Goal: Check status

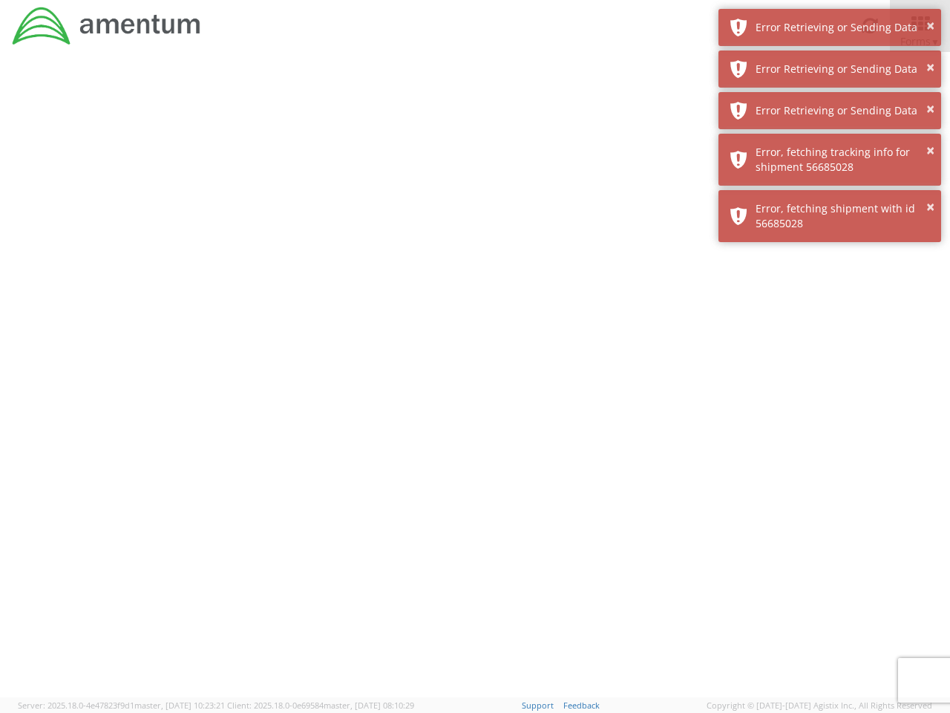
click at [475, 382] on div at bounding box center [475, 374] width 950 height 645
click at [830, 27] on div "Error Retrieving or Sending Data" at bounding box center [843, 27] width 174 height 15
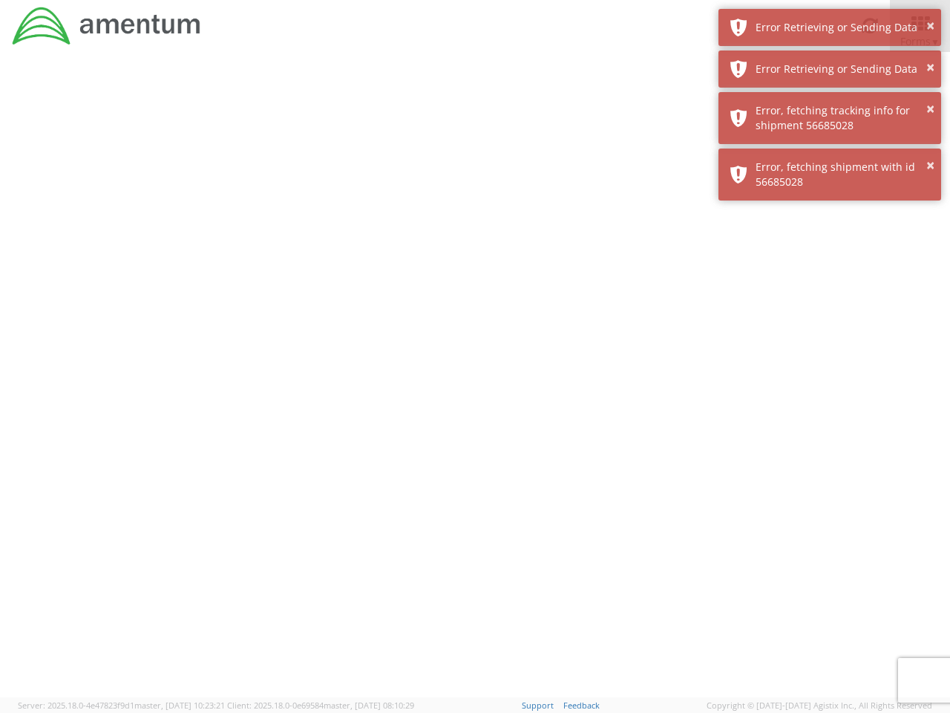
click at [830, 69] on div "Error Retrieving or Sending Data" at bounding box center [843, 69] width 174 height 15
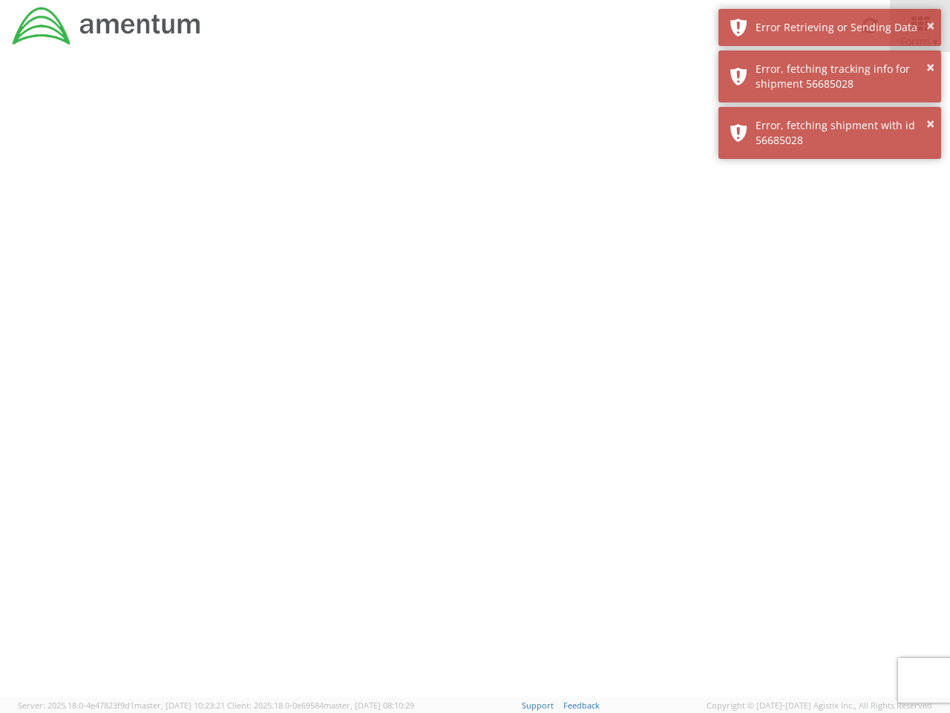
click at [830, 111] on div "× Error, fetching shipment with id 56685028" at bounding box center [830, 133] width 223 height 52
click at [830, 160] on div at bounding box center [475, 374] width 950 height 645
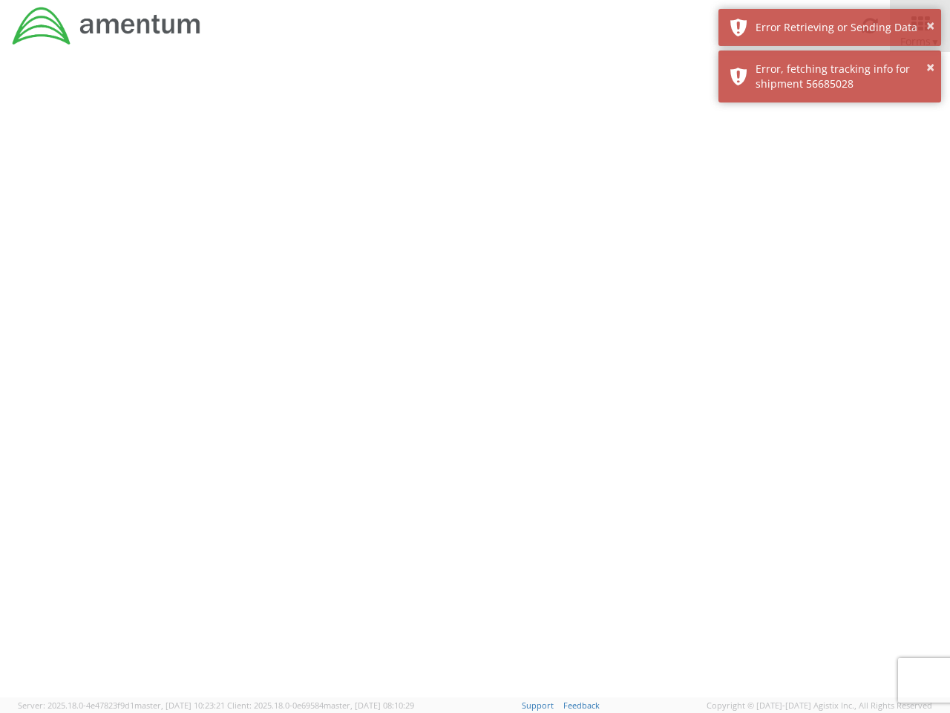
click at [830, 216] on div at bounding box center [475, 374] width 950 height 645
